Goal: Information Seeking & Learning: Learn about a topic

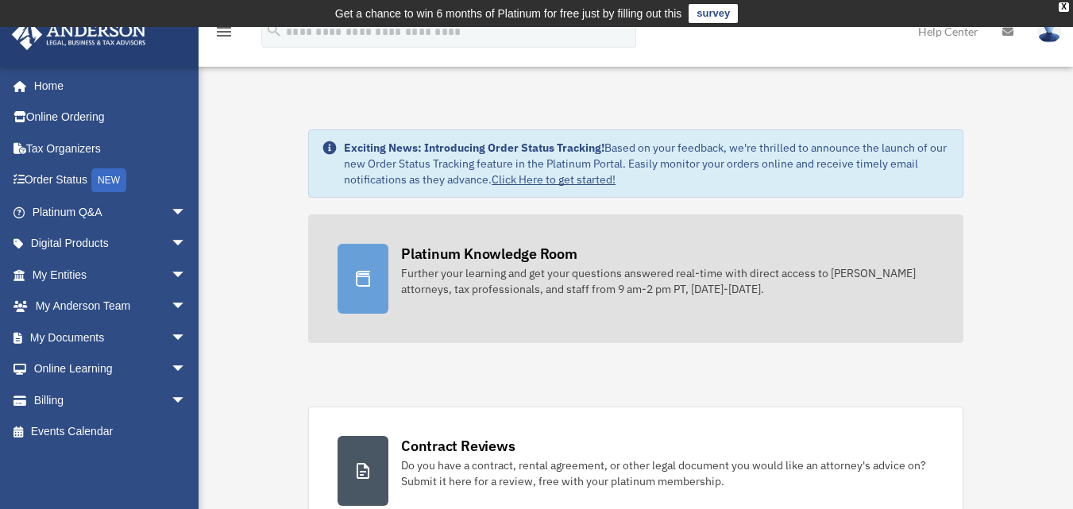
click at [400, 263] on link "Platinum Knowledge Room Further your learning and get your questions answered r…" at bounding box center [635, 279] width 655 height 129
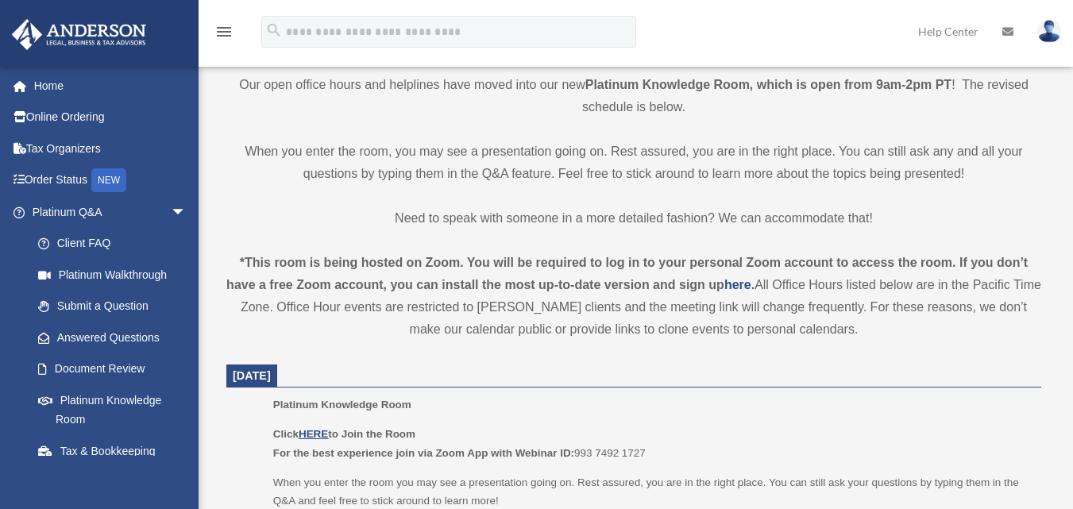
scroll to position [636, 0]
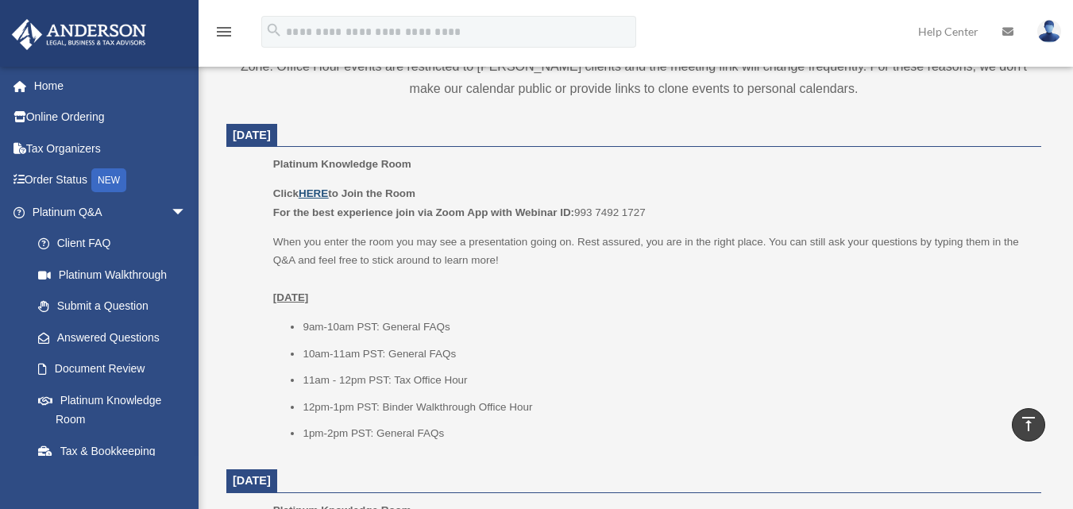
click at [315, 190] on u "HERE" at bounding box center [313, 194] width 29 height 12
